Goal: Find specific page/section: Find specific page/section

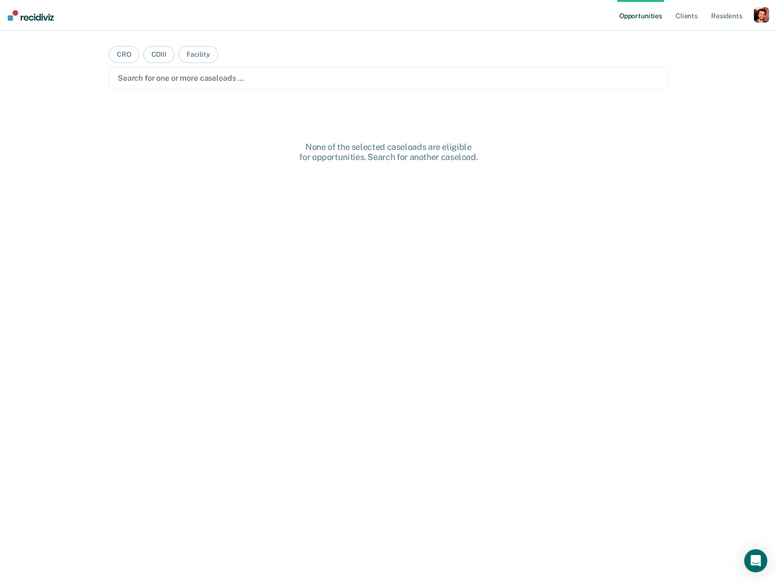
click at [762, 13] on div "button" at bounding box center [761, 14] width 15 height 15
click at [700, 36] on link "Profile" at bounding box center [722, 39] width 77 height 8
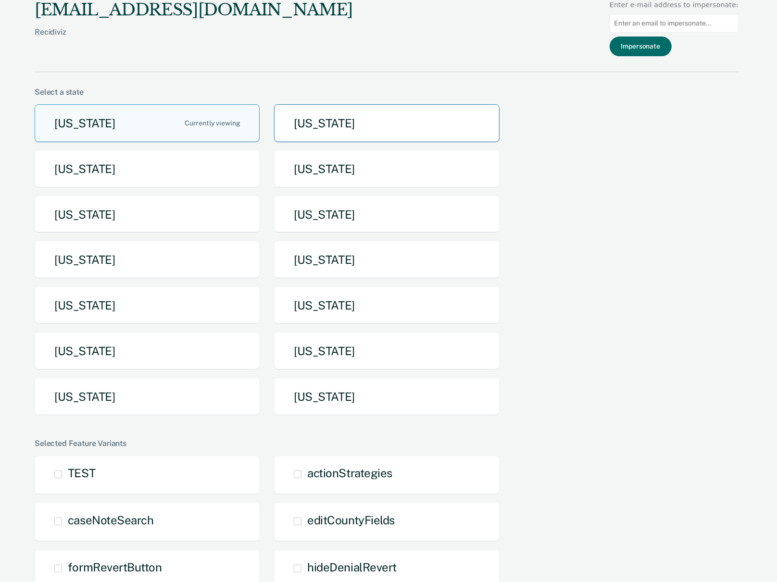
click at [355, 112] on button "[US_STATE]" at bounding box center [386, 123] width 225 height 38
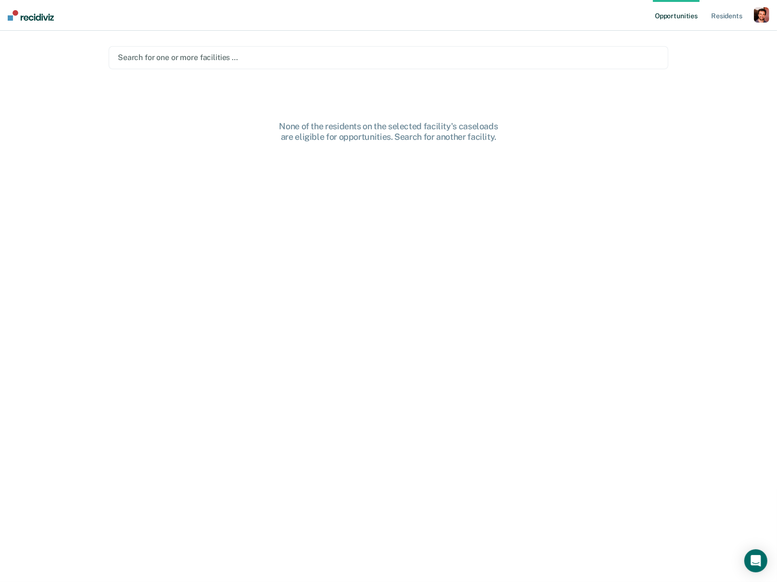
click at [253, 54] on div at bounding box center [388, 57] width 541 height 11
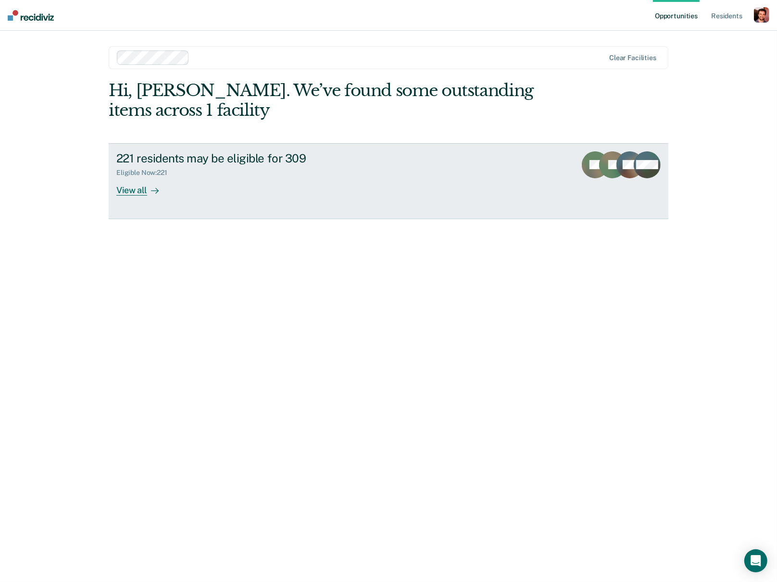
click at [196, 153] on div "221 residents may be eligible for 309" at bounding box center [285, 158] width 338 height 14
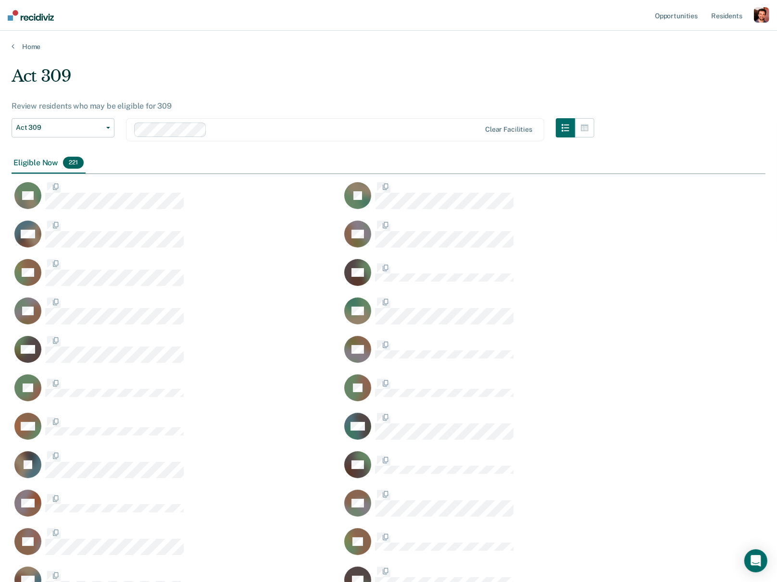
scroll to position [4381, 754]
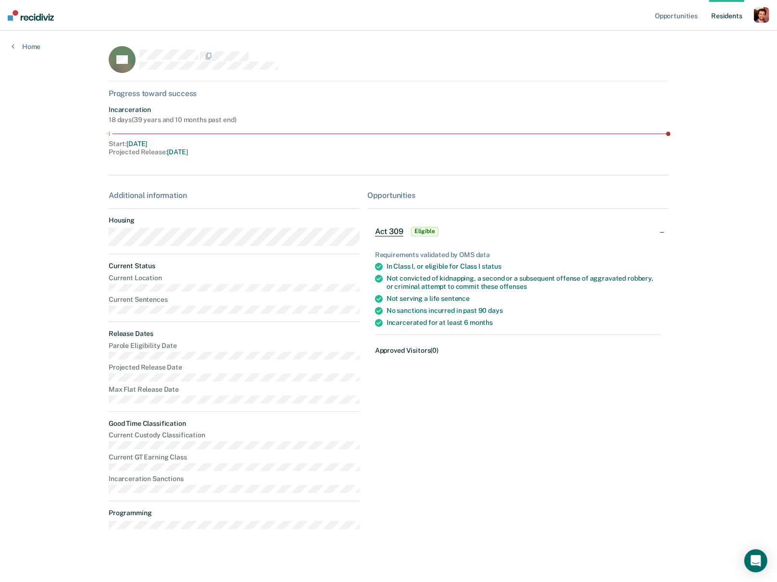
scroll to position [3, 0]
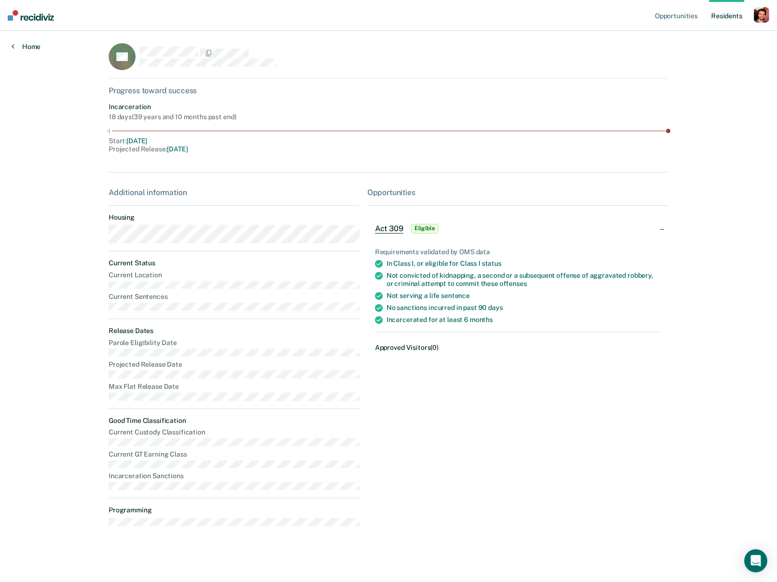
click at [14, 42] on link "Home" at bounding box center [26, 46] width 29 height 9
